Goal: Find specific page/section: Find specific page/section

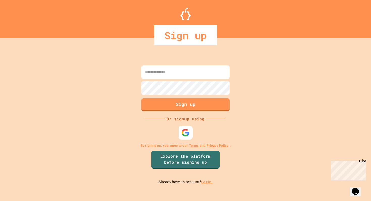
click at [183, 129] on img at bounding box center [185, 132] width 8 height 8
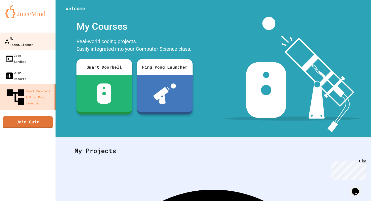
click at [47, 37] on link "My Teams/Classes" at bounding box center [27, 42] width 57 height 18
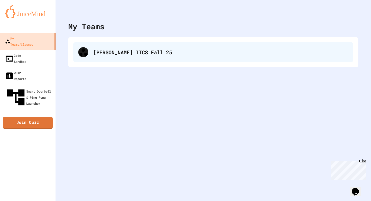
click at [96, 47] on div "[PERSON_NAME] ITCS Fall 25" at bounding box center [213, 52] width 280 height 20
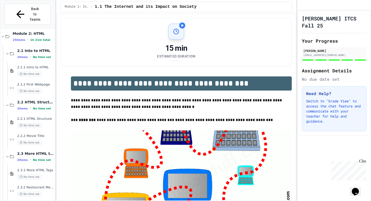
scroll to position [161, 0]
